Goal: Transaction & Acquisition: Book appointment/travel/reservation

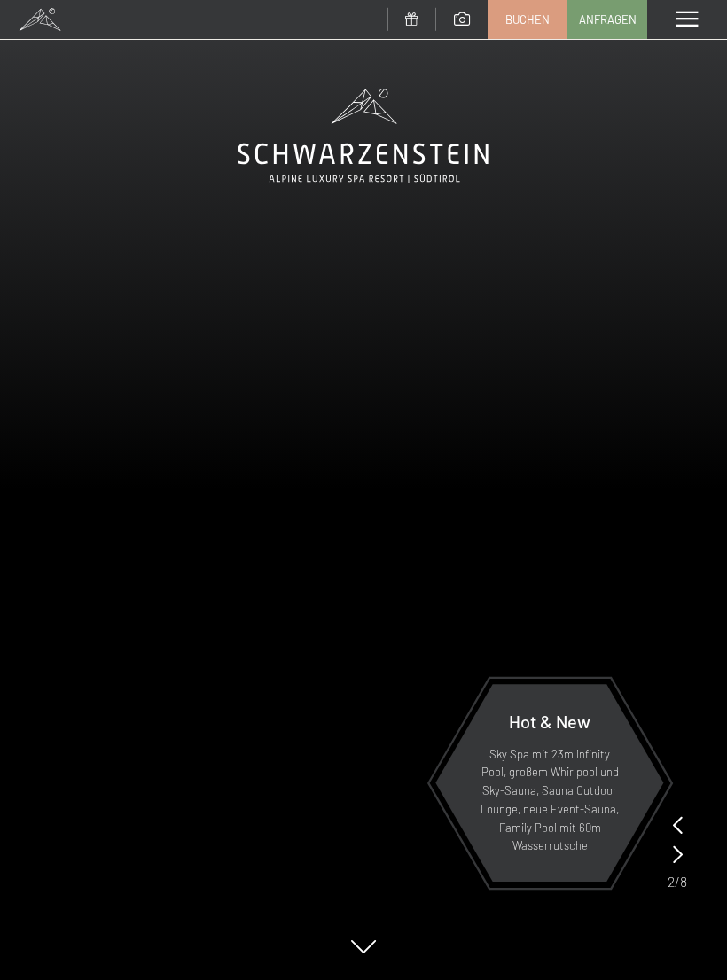
click at [685, 27] on span at bounding box center [686, 20] width 21 height 16
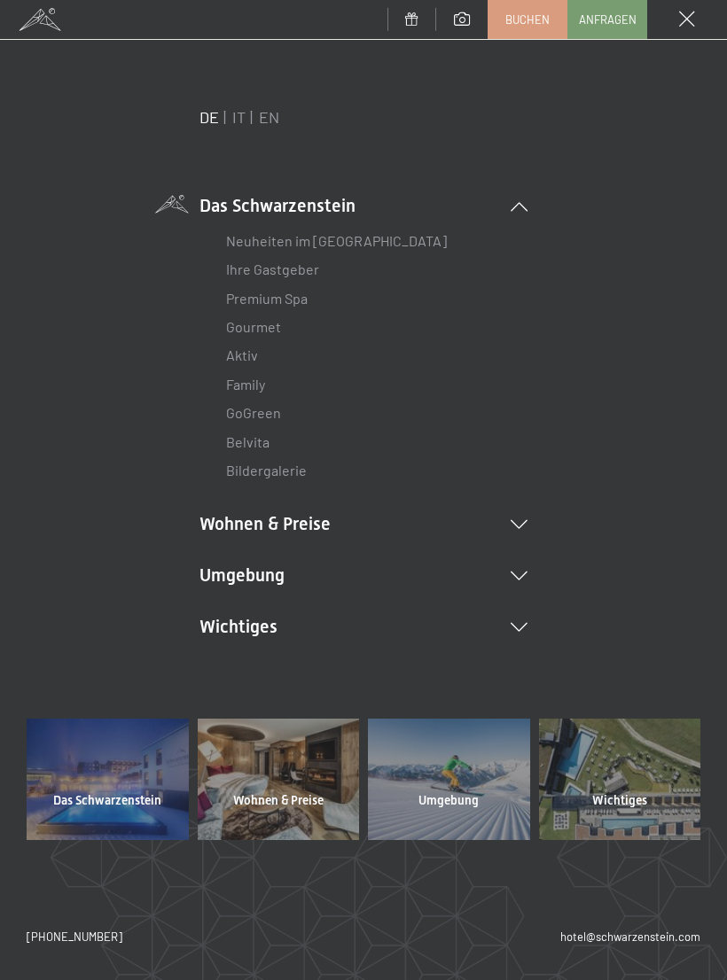
click at [521, 527] on li "Wohnen & Preise Inklusivleistungen Zimmer & Preise Liste Angebote Liste Familie…" at bounding box center [363, 523] width 328 height 25
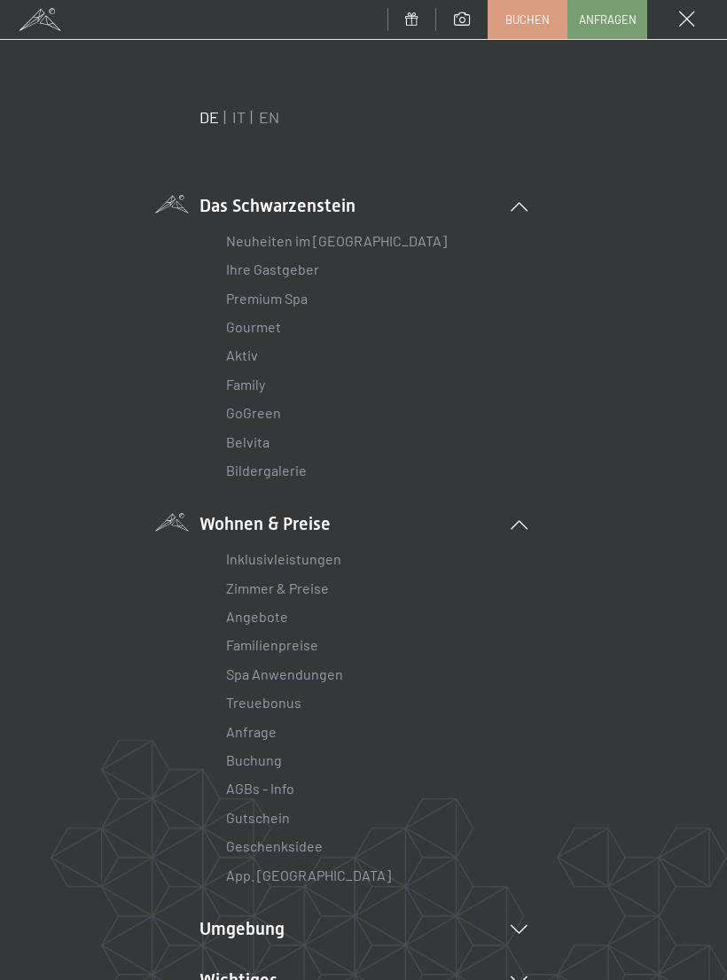
click at [316, 591] on link "Zimmer & Preise" at bounding box center [277, 588] width 103 height 17
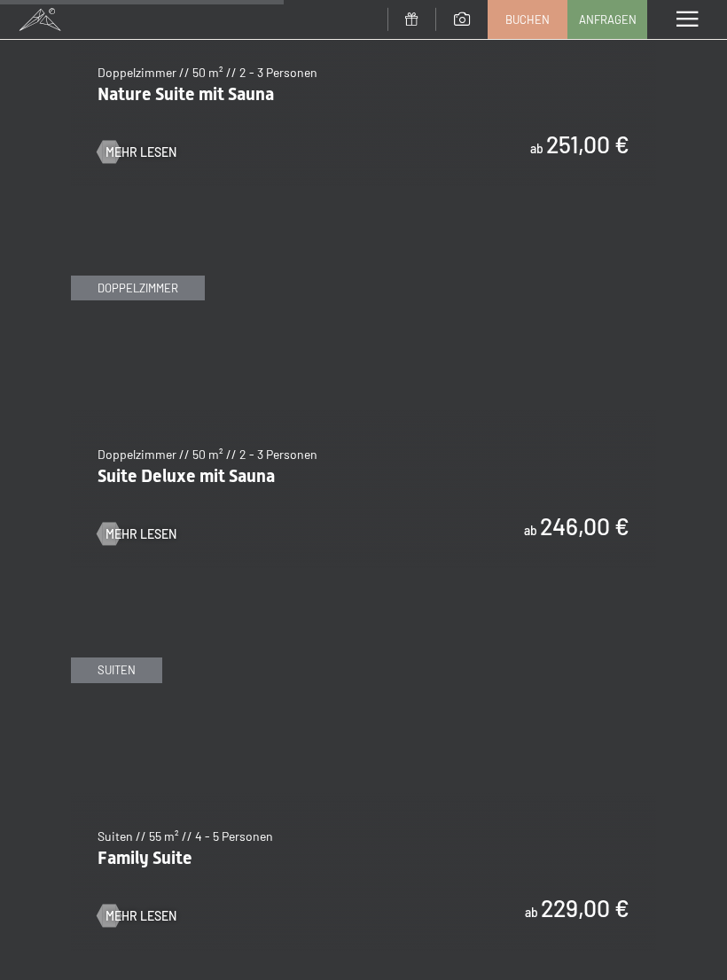
scroll to position [2624, 0]
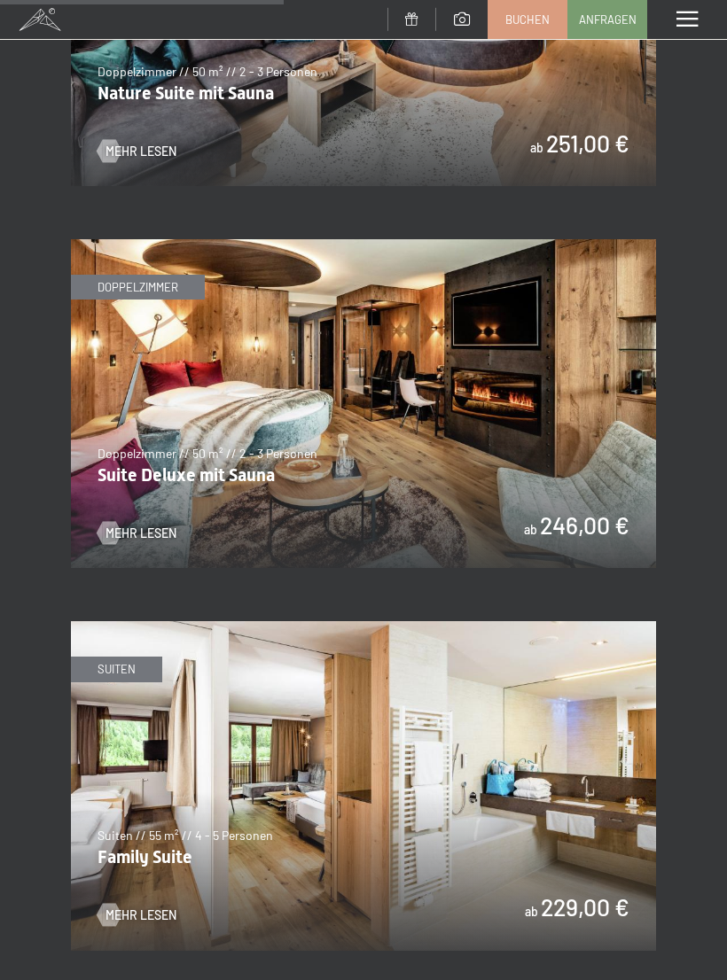
click at [506, 404] on img at bounding box center [363, 403] width 585 height 329
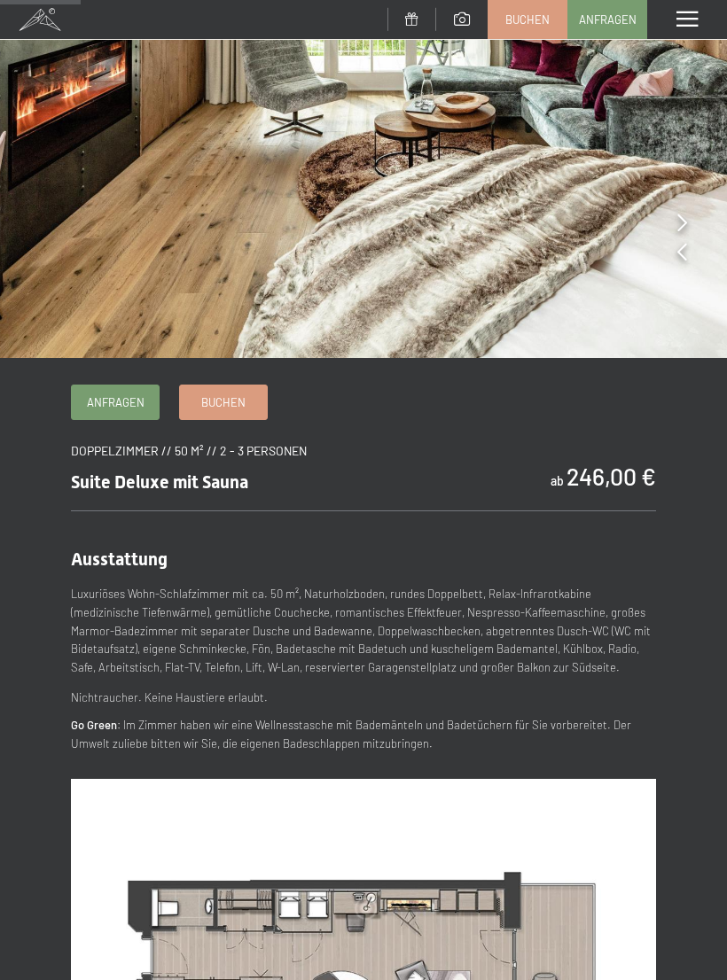
scroll to position [245, 0]
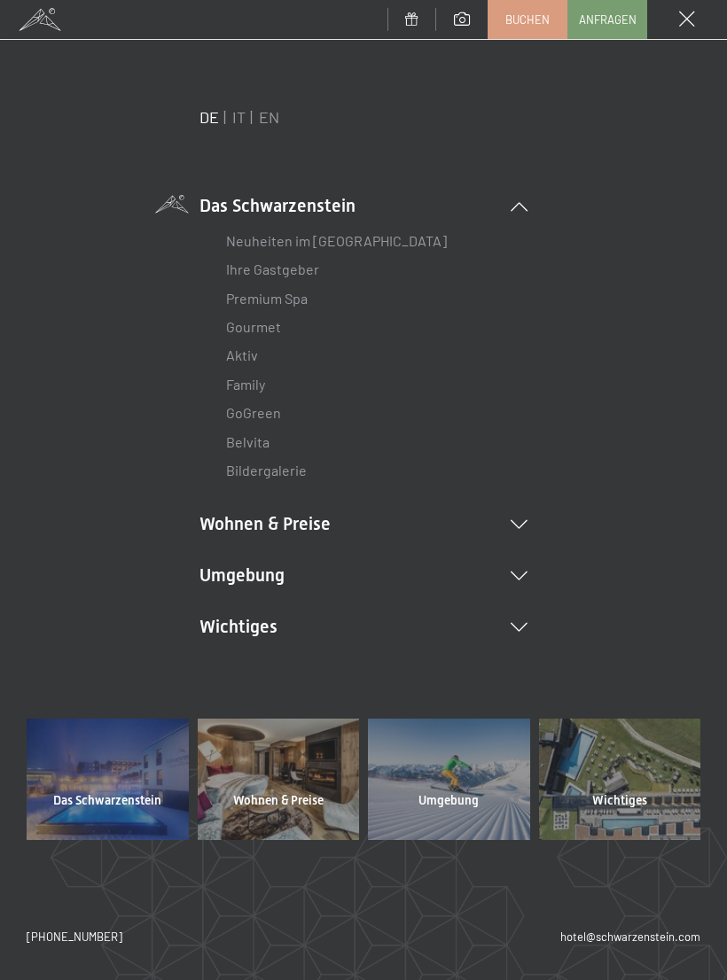
click at [523, 523] on icon at bounding box center [519, 524] width 17 height 9
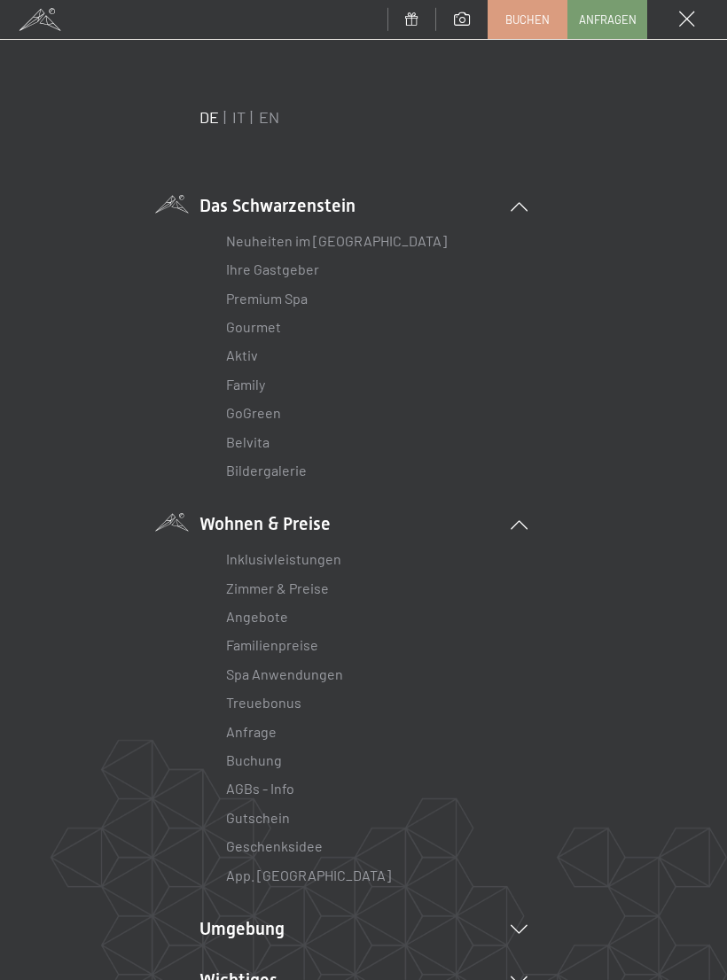
click at [324, 587] on link "Zimmer & Preise" at bounding box center [277, 588] width 103 height 17
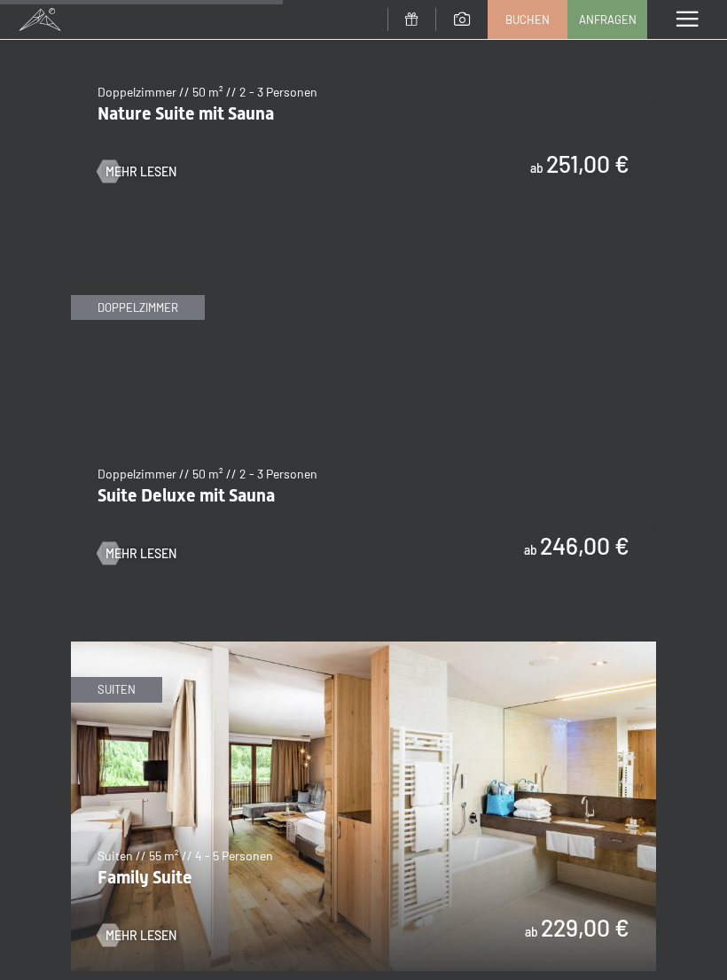
scroll to position [2642, 0]
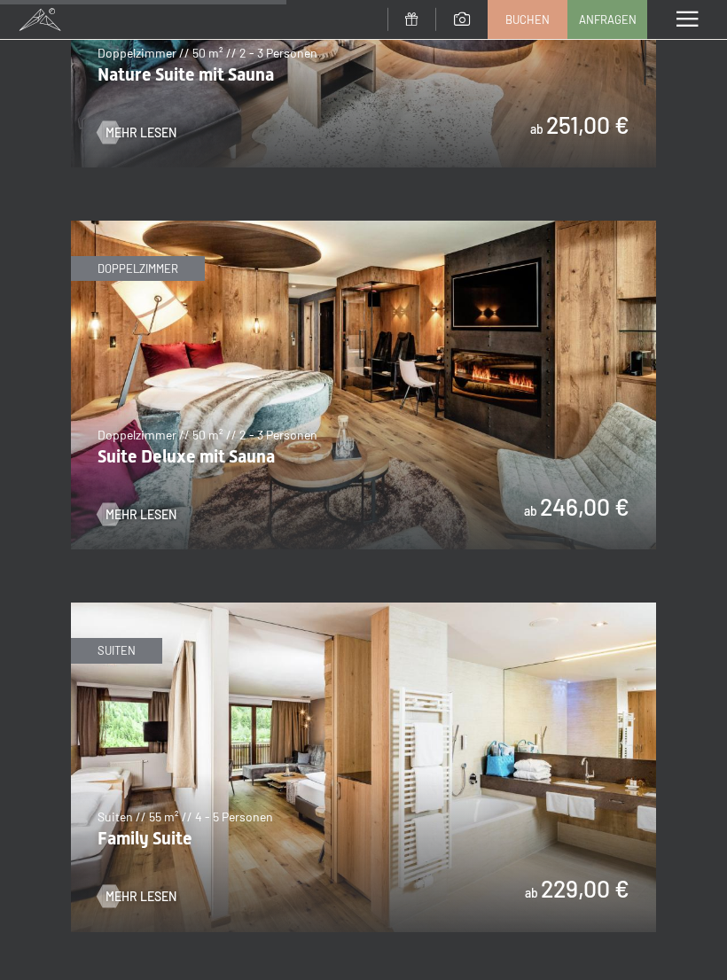
click at [507, 427] on img at bounding box center [363, 385] width 585 height 329
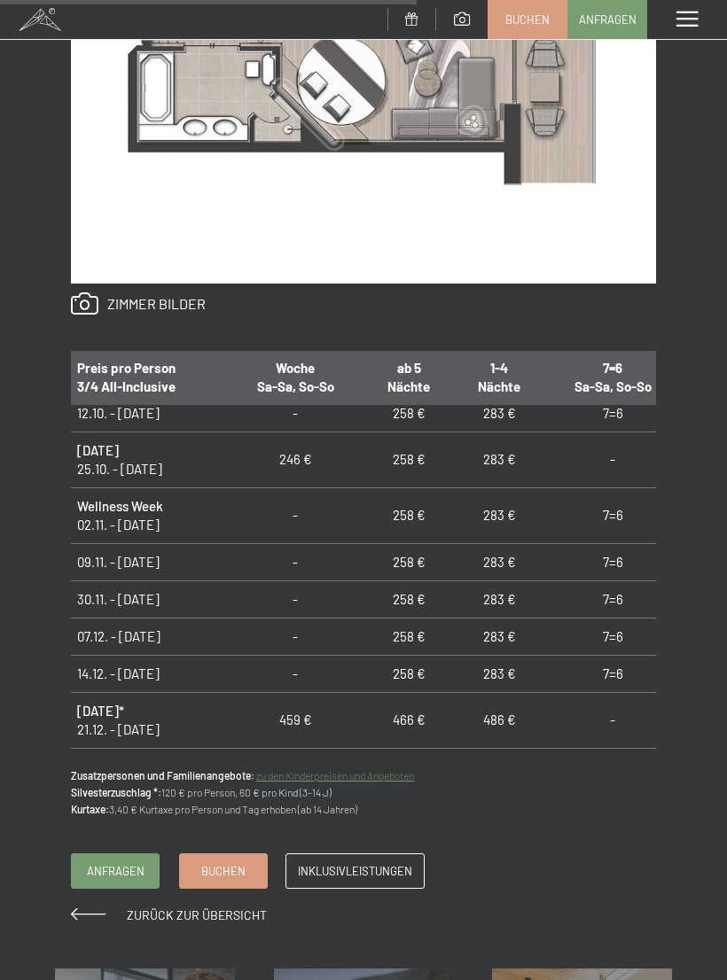
scroll to position [329, 1]
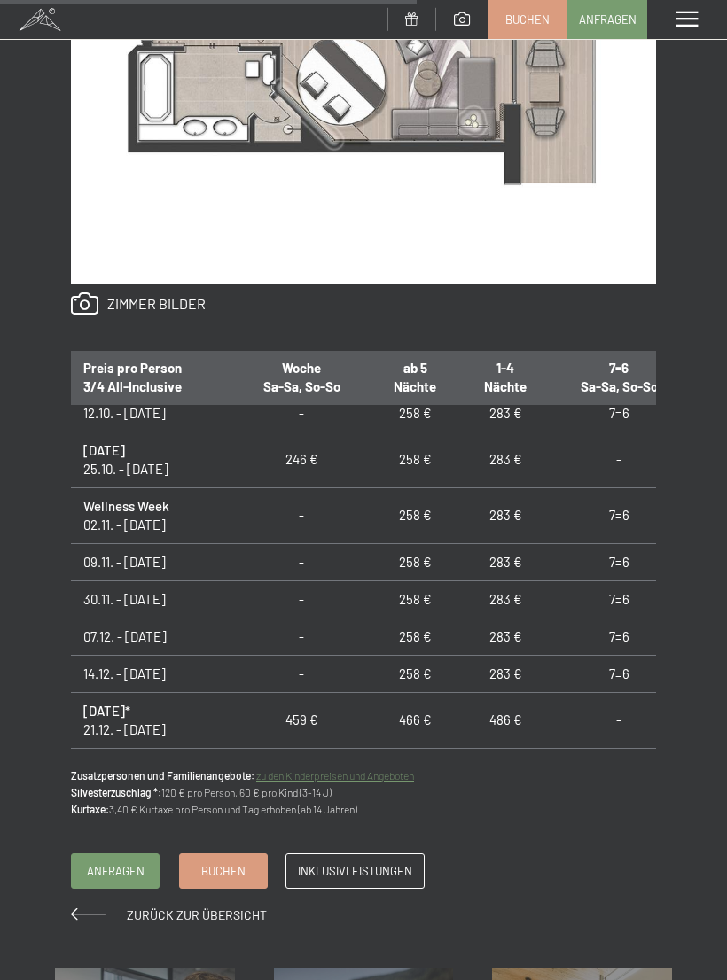
click at [529, 881] on div "Zurück zur Übersicht Inklusivleistungen Anfragen Buchen" at bounding box center [363, 889] width 585 height 71
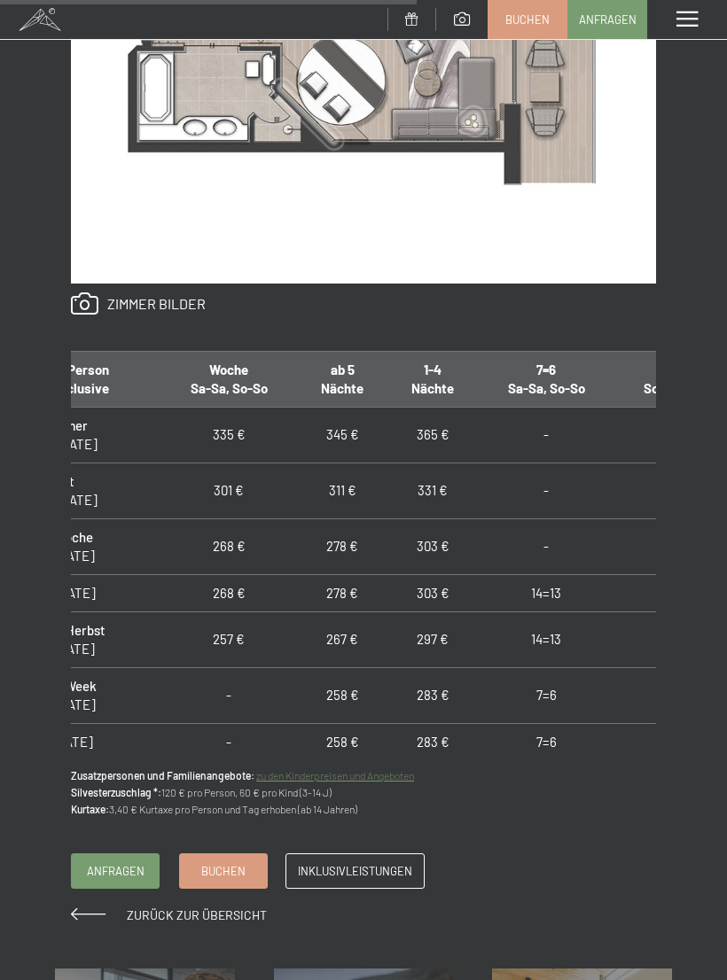
scroll to position [0, 74]
click at [689, 22] on span at bounding box center [686, 20] width 21 height 16
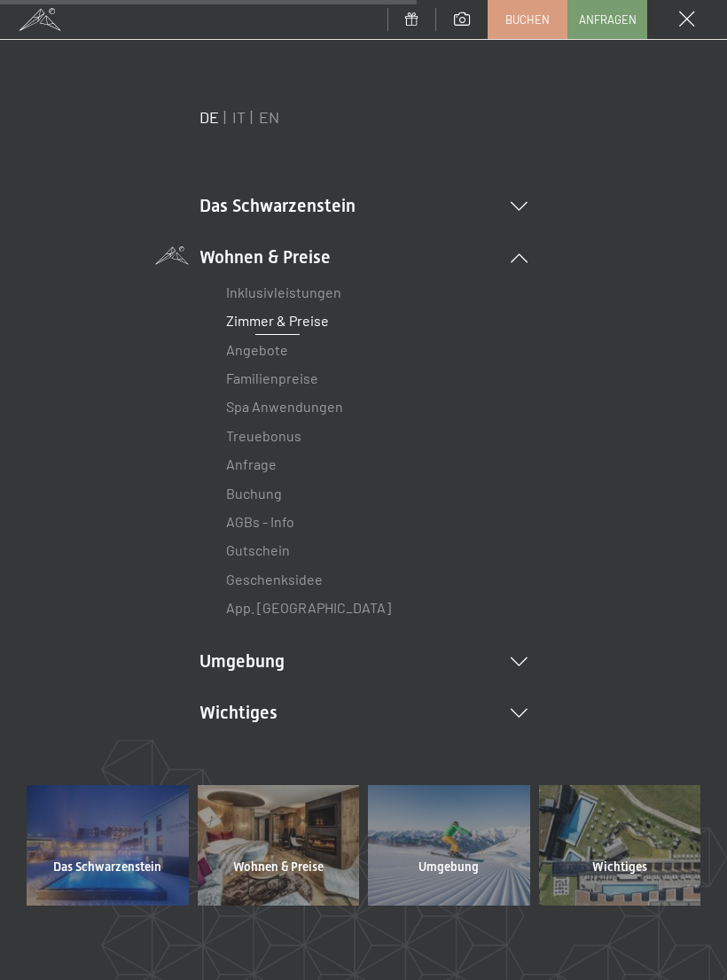
click at [696, 12] on div "Menü" at bounding box center [687, 19] width 80 height 39
